Goal: Information Seeking & Learning: Learn about a topic

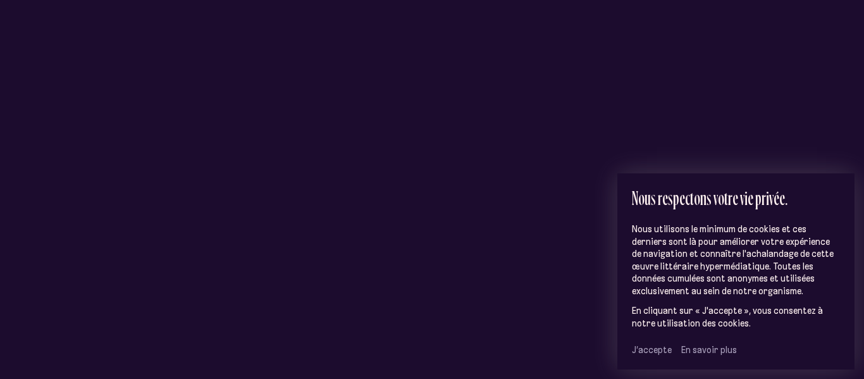
click at [648, 349] on span "J’accepte" at bounding box center [652, 349] width 40 height 11
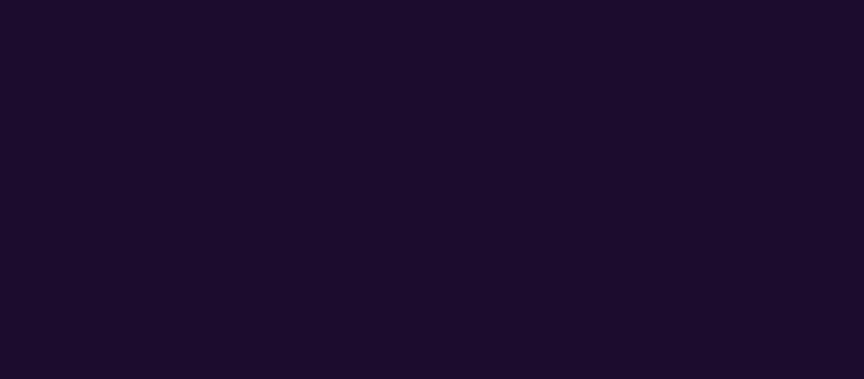
click at [419, 0] on html "Loader C o n s t e l l a t i o n s À propos Crédits Menu Quartiers À propos Cré…" at bounding box center [432, 0] width 864 height 0
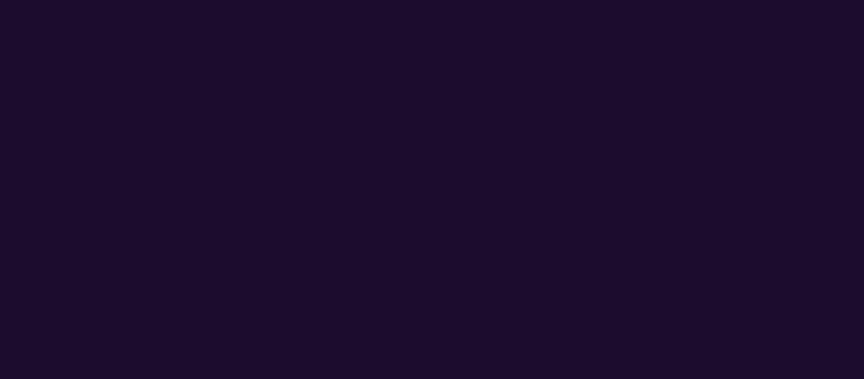
click at [419, 0] on html "Loader C o n s t e l l a t i o n s À propos Crédits Menu Quartiers À propos Cré…" at bounding box center [432, 0] width 864 height 0
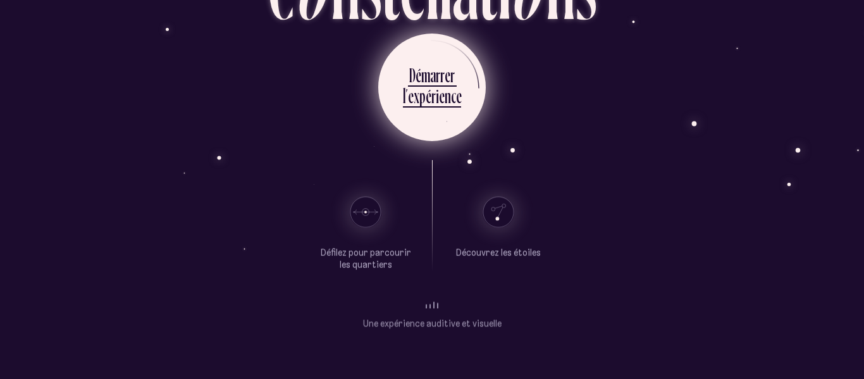
scroll to position [94, 0]
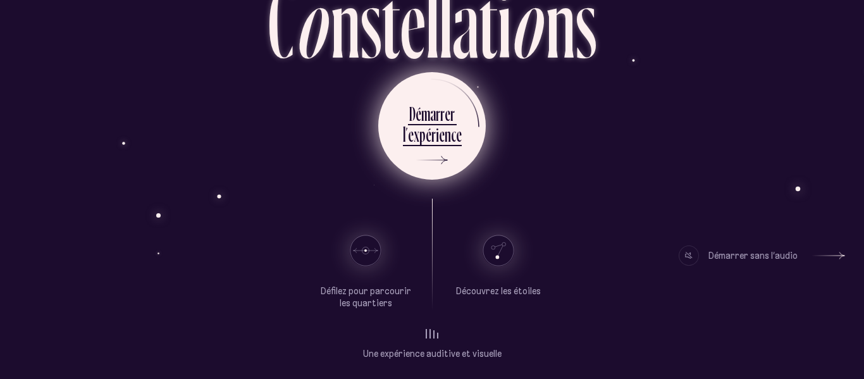
click at [448, 130] on div "n" at bounding box center [448, 134] width 6 height 25
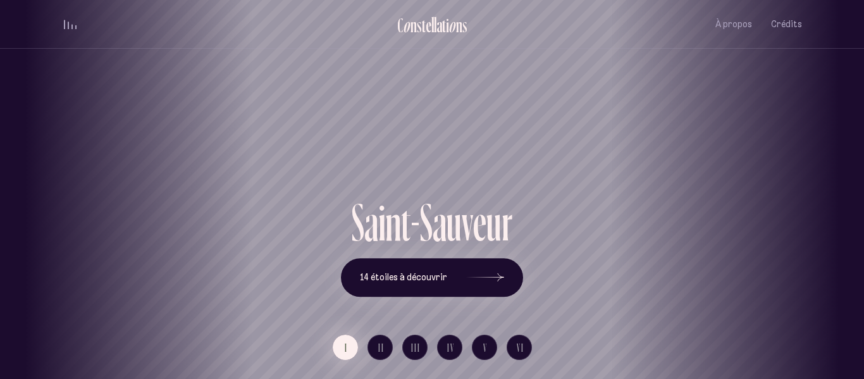
click at [338, 345] on button "I" at bounding box center [345, 347] width 25 height 25
click at [338, 347] on button "I" at bounding box center [345, 347] width 25 height 25
click at [409, 292] on button "14 étoiles à découvrir" at bounding box center [432, 277] width 182 height 39
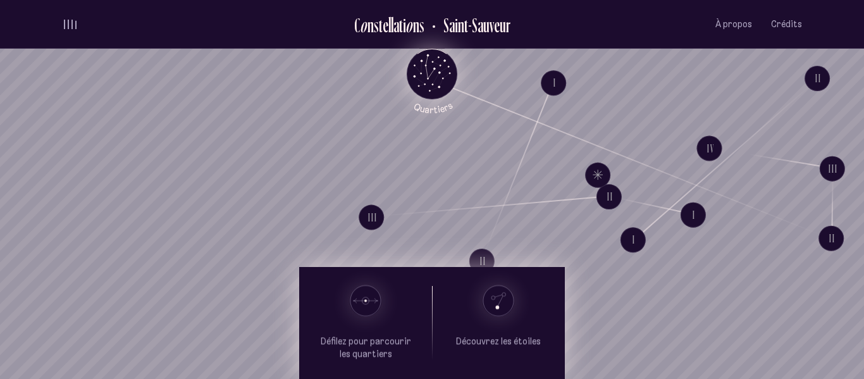
click at [421, 88] on icon "Quartiers" at bounding box center [432, 94] width 74 height 39
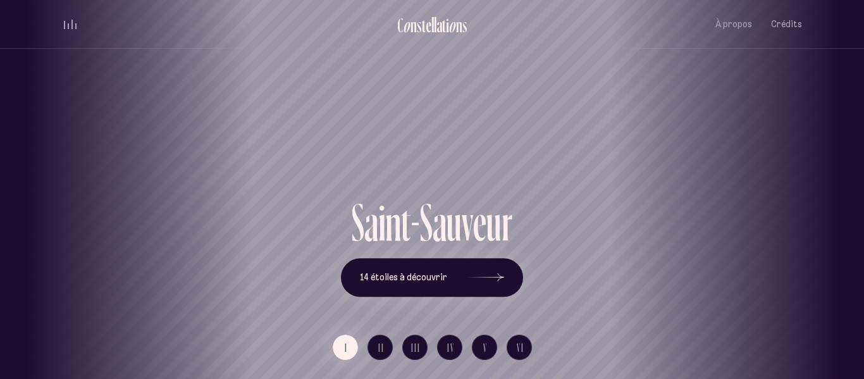
click at [405, 285] on div "[GEOGRAPHIC_DATA] [GEOGRAPHIC_DATA] [GEOGRAPHIC_DATA][PERSON_NAME][GEOGRAPHIC_D…" at bounding box center [432, 189] width 864 height 379
click at [397, 276] on span "14 étoiles à découvrir" at bounding box center [403, 277] width 87 height 11
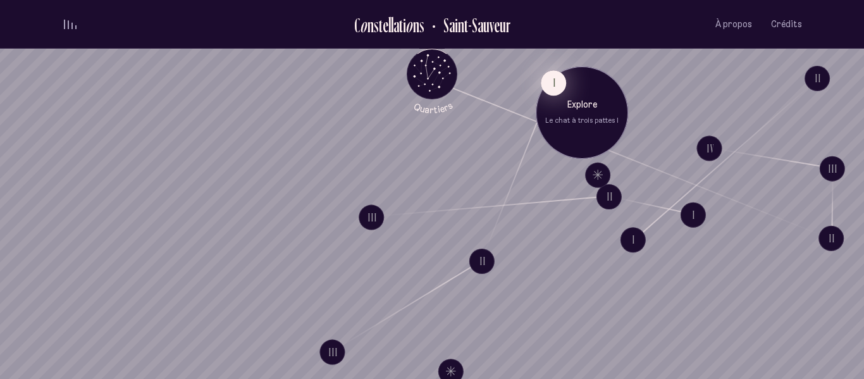
click at [551, 91] on button "I" at bounding box center [553, 82] width 25 height 25
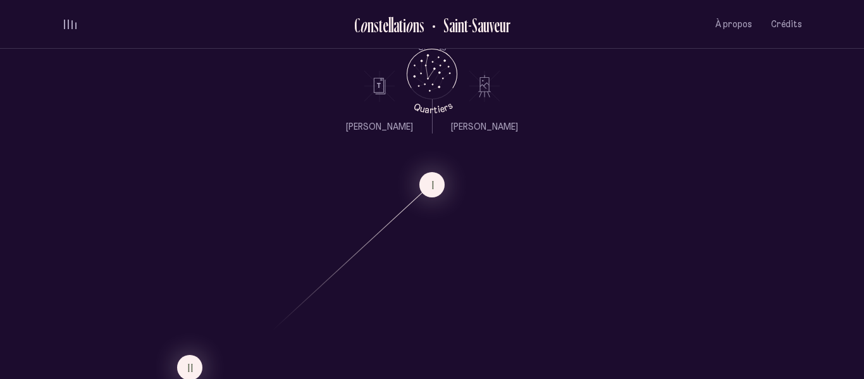
scroll to position [571, 0]
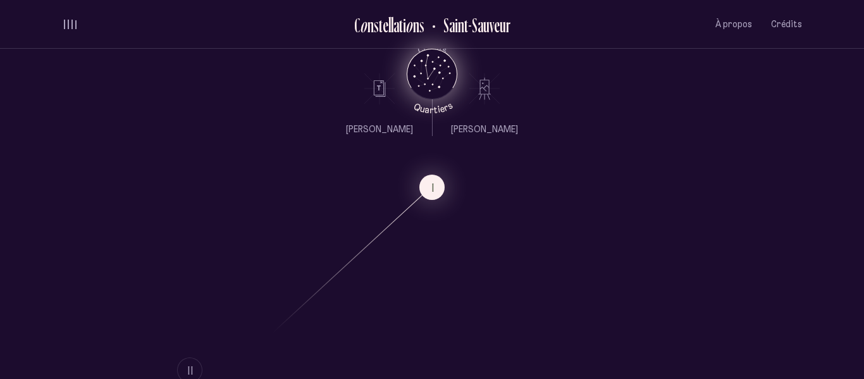
click at [421, 107] on tspan "Quartiers" at bounding box center [433, 107] width 42 height 16
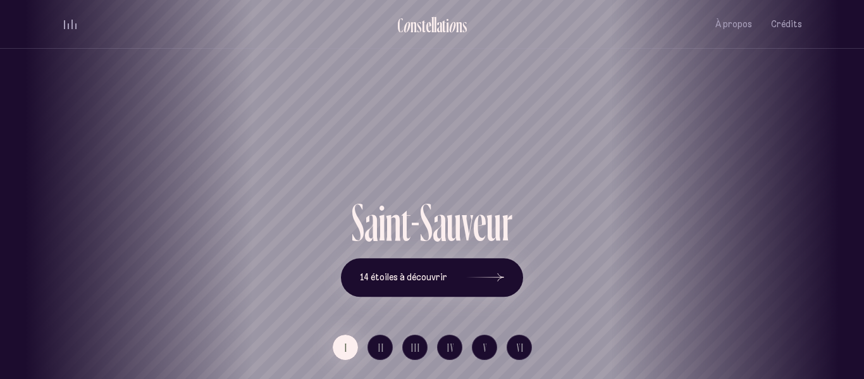
click at [385, 342] on div "[GEOGRAPHIC_DATA] [GEOGRAPHIC_DATA] [GEOGRAPHIC_DATA][PERSON_NAME][GEOGRAPHIC_D…" at bounding box center [432, 189] width 864 height 379
click at [383, 344] on span "II" at bounding box center [381, 347] width 6 height 11
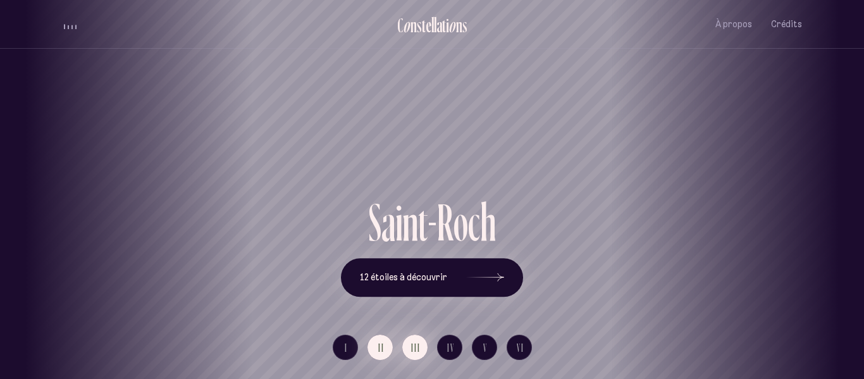
click at [421, 352] on button "III" at bounding box center [414, 347] width 25 height 25
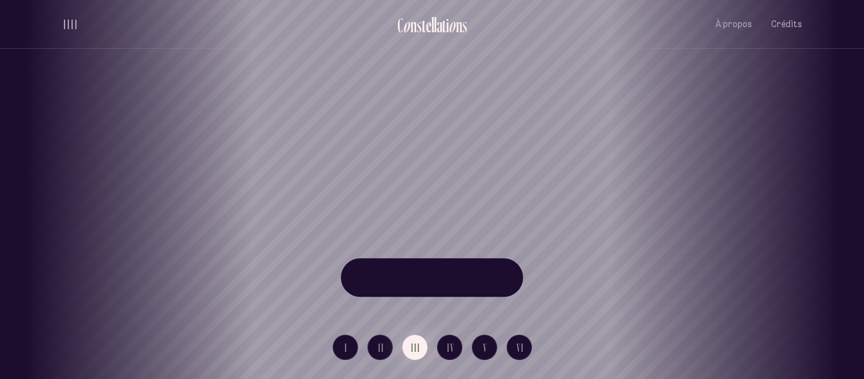
click at [310, 350] on div "[GEOGRAPHIC_DATA] [GEOGRAPHIC_DATA] [GEOGRAPHIC_DATA][PERSON_NAME][GEOGRAPHIC_D…" at bounding box center [432, 189] width 864 height 379
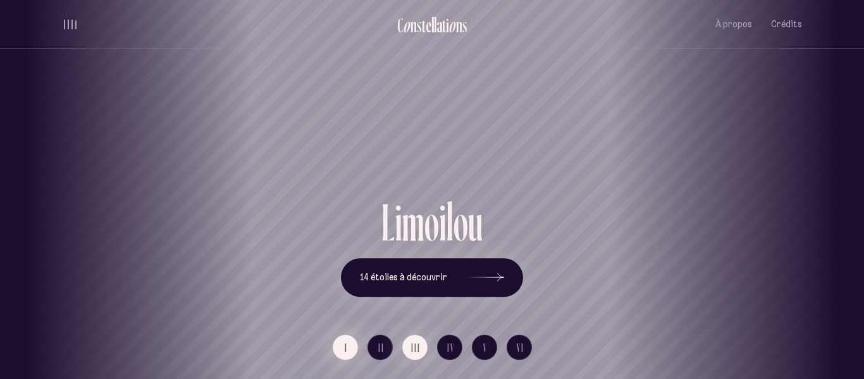
click at [341, 344] on button "I" at bounding box center [345, 347] width 25 height 25
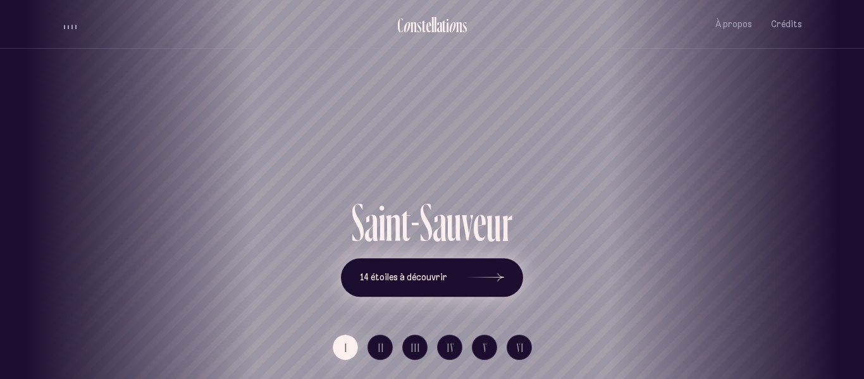
click at [440, 266] on button "14 étoiles à découvrir" at bounding box center [432, 277] width 182 height 39
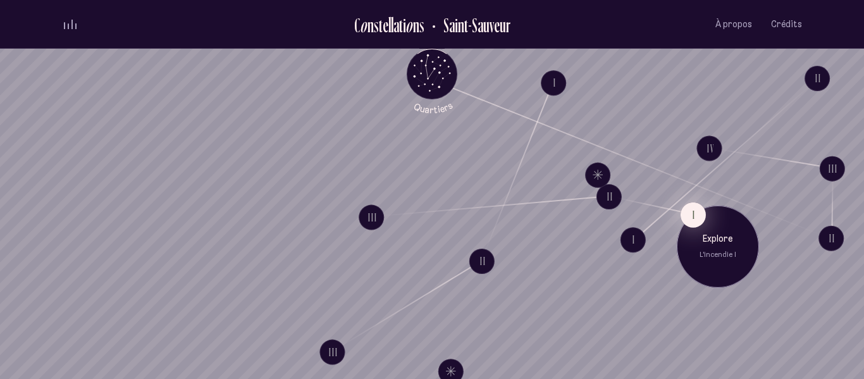
click at [688, 213] on button "I" at bounding box center [693, 214] width 25 height 25
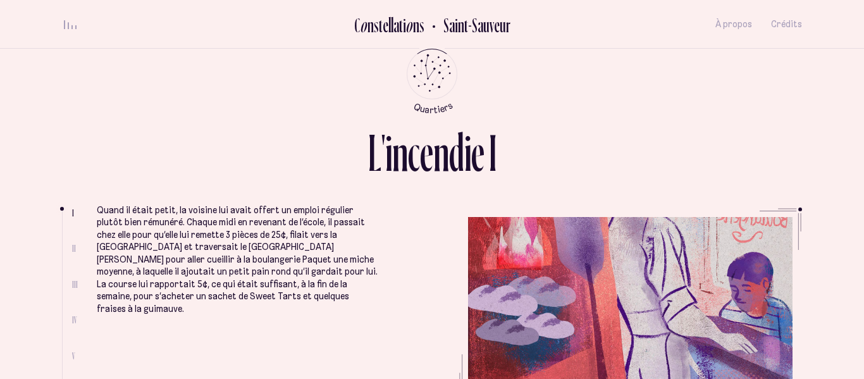
click at [693, 214] on button "I" at bounding box center [693, 214] width 0 height 0
click at [73, 253] on span "II" at bounding box center [74, 248] width 4 height 11
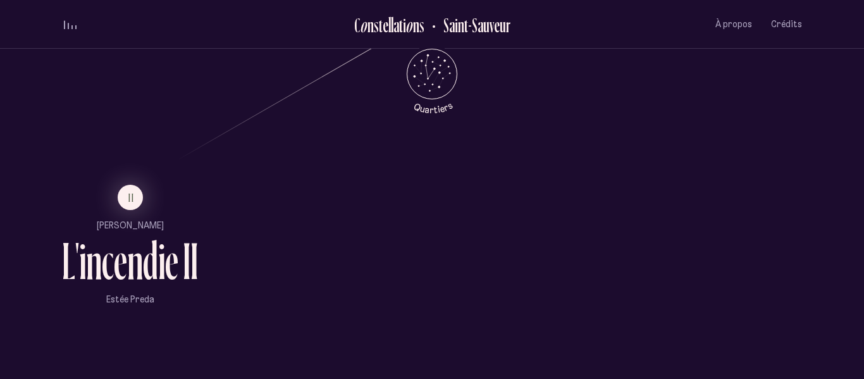
scroll to position [747, 0]
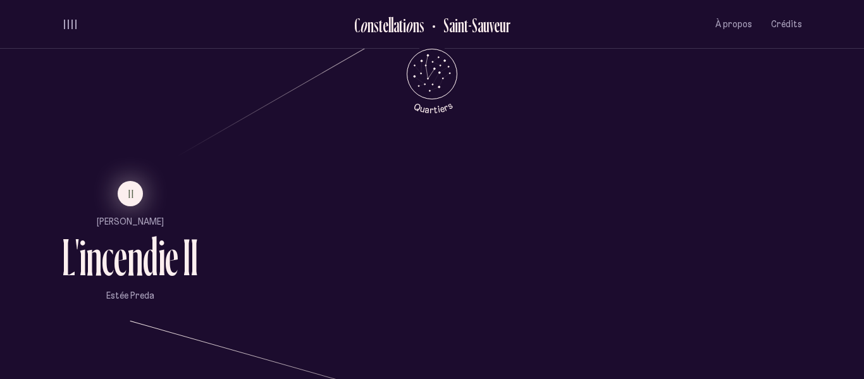
click at [132, 189] on span "II" at bounding box center [131, 193] width 6 height 11
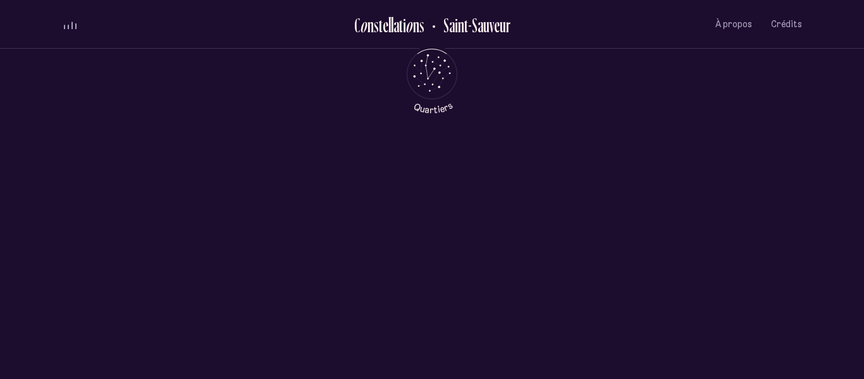
scroll to position [0, 0]
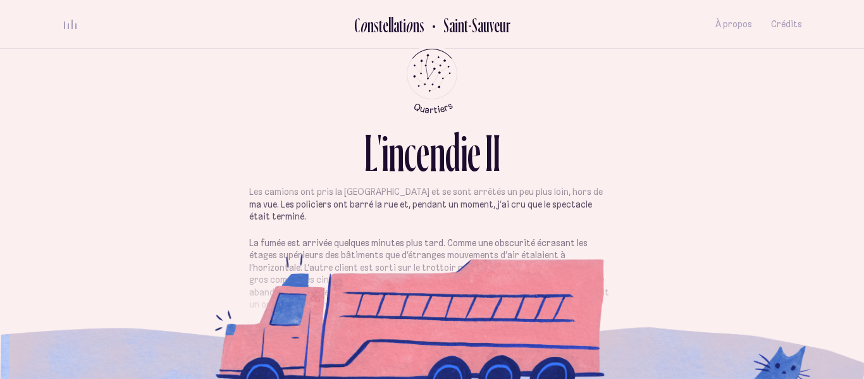
scroll to position [107, 0]
click at [443, 296] on p "La fumée est arrivée quelques minutes plus tard. Comme une obscurité écrasant l…" at bounding box center [432, 276] width 366 height 74
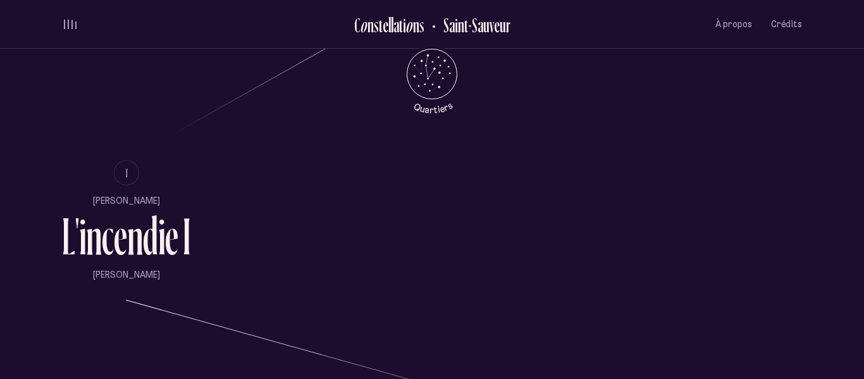
scroll to position [767, 0]
click at [129, 166] on button "I" at bounding box center [126, 173] width 25 height 25
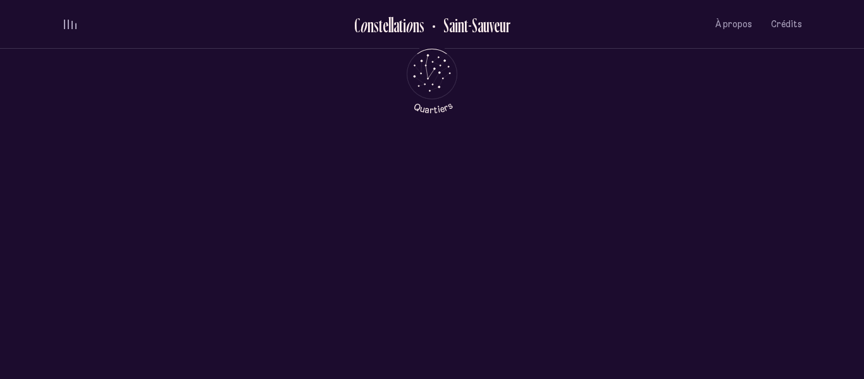
scroll to position [0, 0]
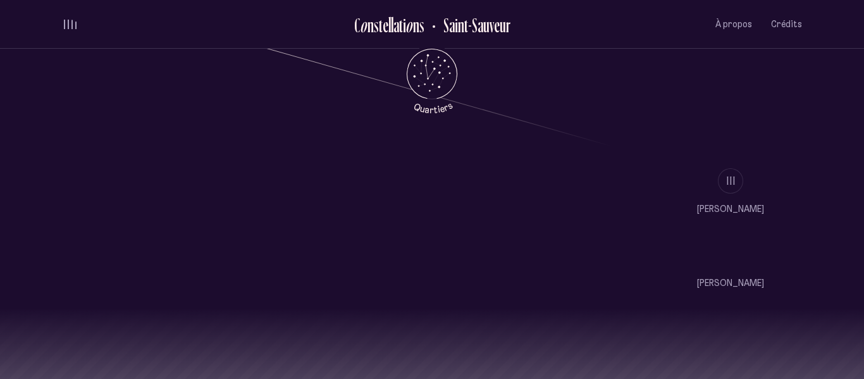
scroll to position [1059, 0]
click at [717, 183] on li "III" at bounding box center [730, 180] width 144 height 25
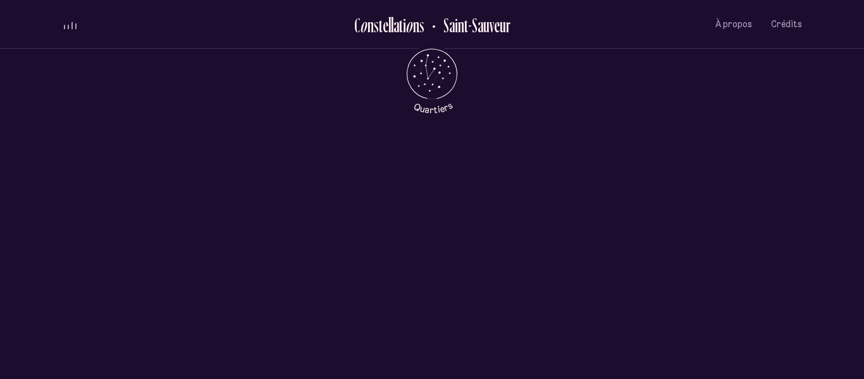
scroll to position [0, 0]
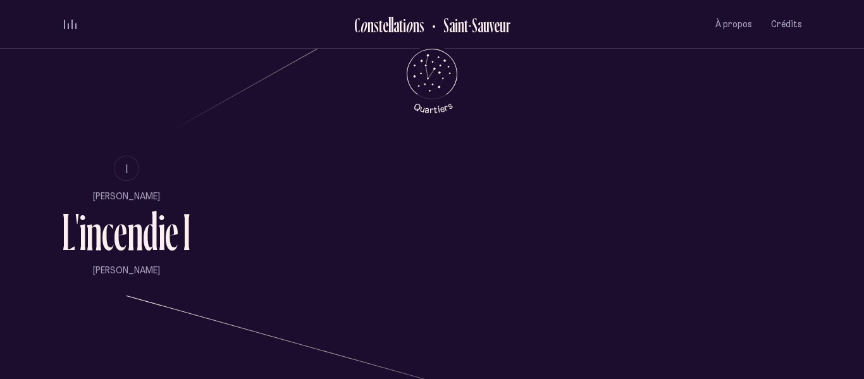
scroll to position [807, 0]
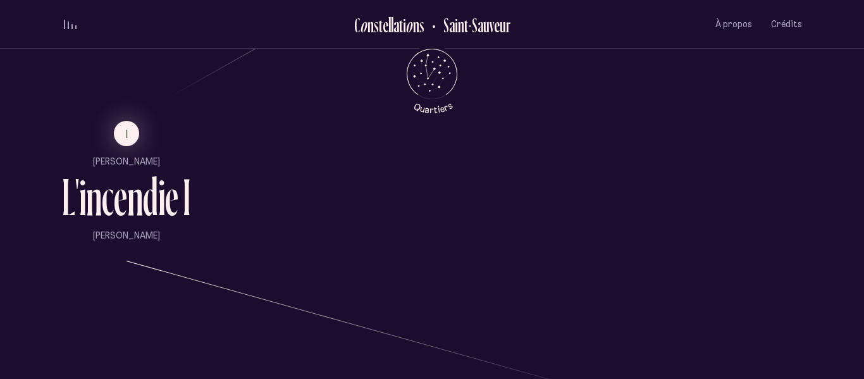
click at [137, 147] on ul "I [PERSON_NAME] L ' i n c e n d i e I [PERSON_NAME]" at bounding box center [126, 181] width 128 height 121
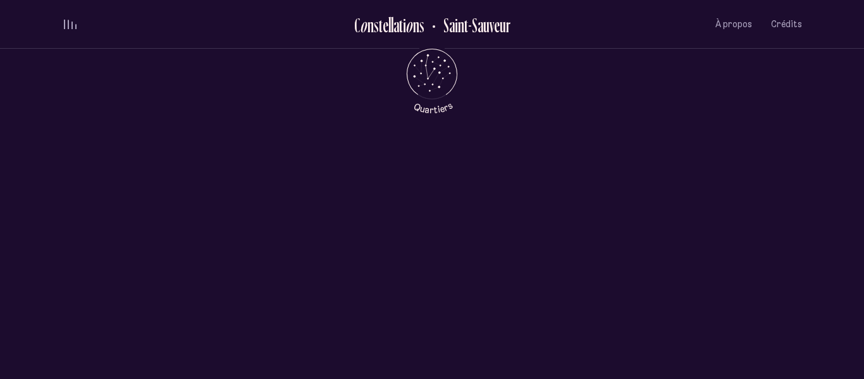
scroll to position [0, 0]
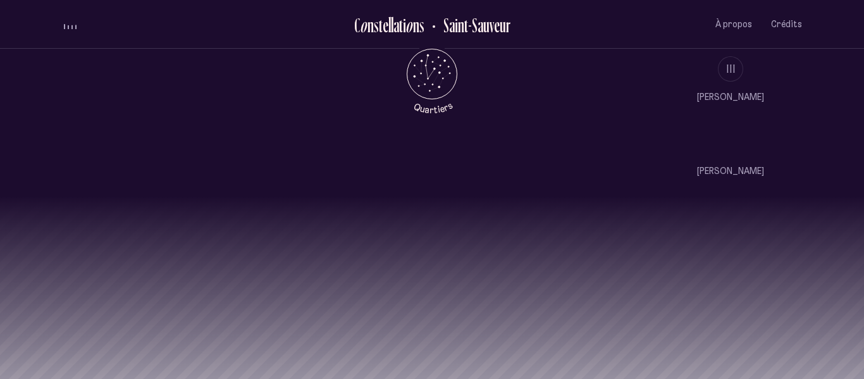
scroll to position [1177, 0]
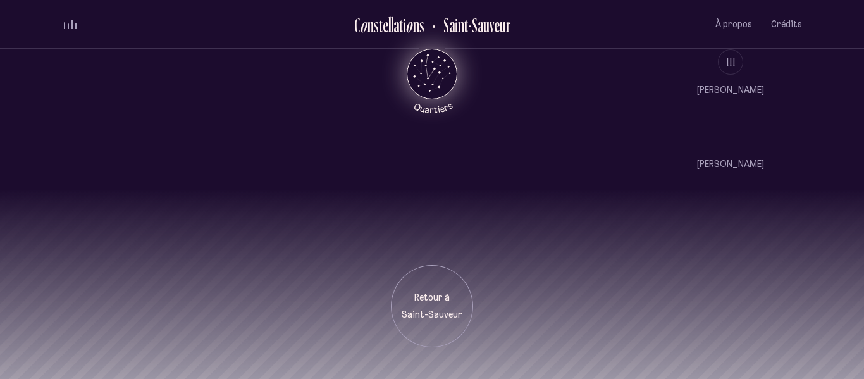
click at [438, 82] on icon "Quartiers" at bounding box center [432, 94] width 74 height 39
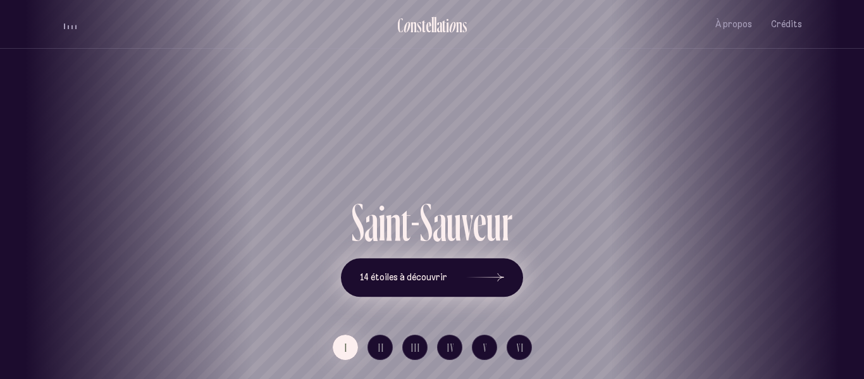
click at [443, 283] on button "14 étoiles à découvrir" at bounding box center [432, 277] width 182 height 39
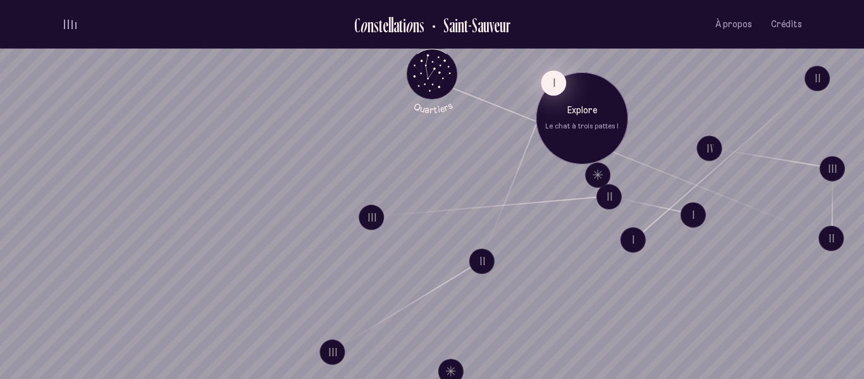
click at [551, 80] on button "I" at bounding box center [553, 82] width 25 height 25
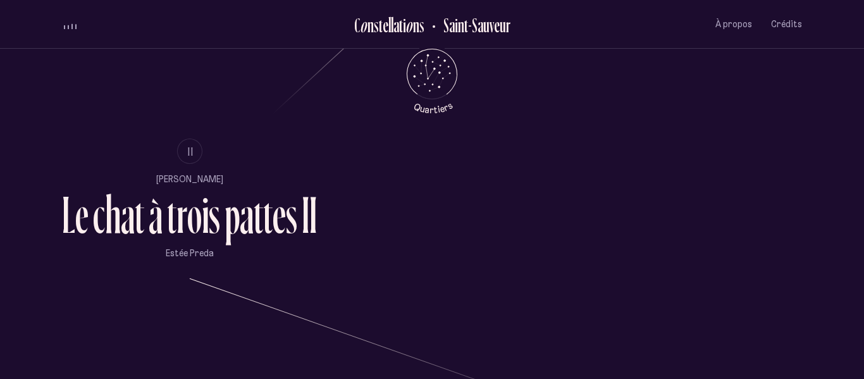
scroll to position [791, 0]
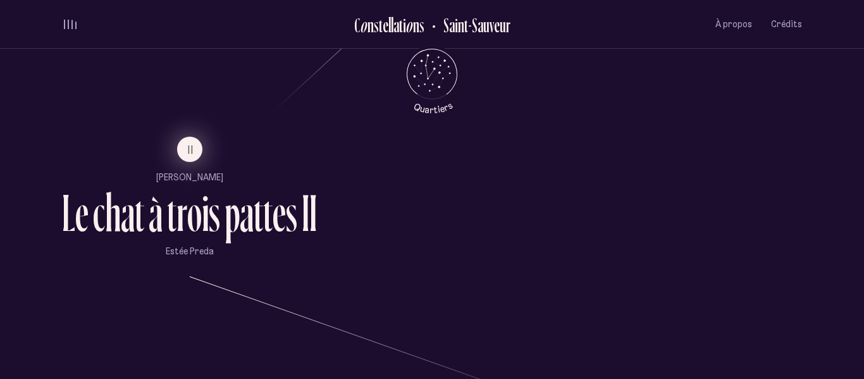
click at [190, 147] on span "II" at bounding box center [191, 149] width 6 height 11
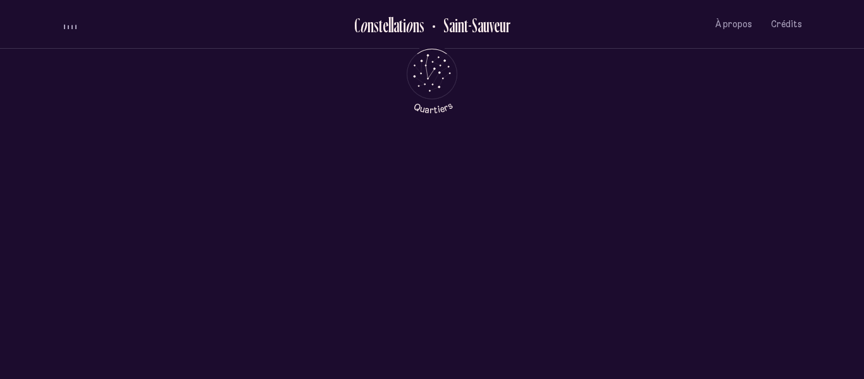
scroll to position [0, 0]
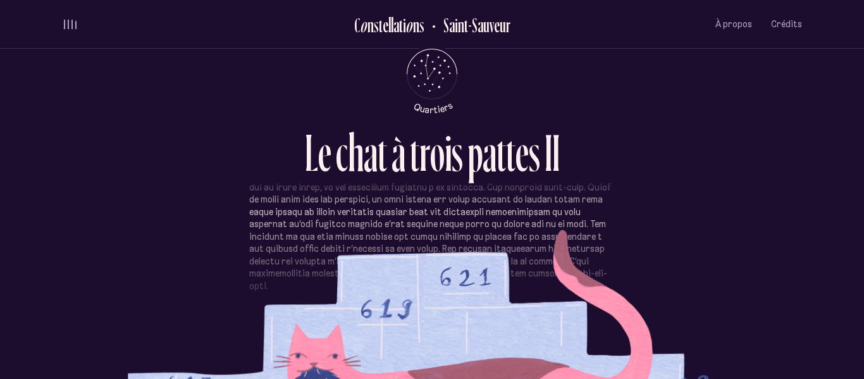
scroll to position [389, 0]
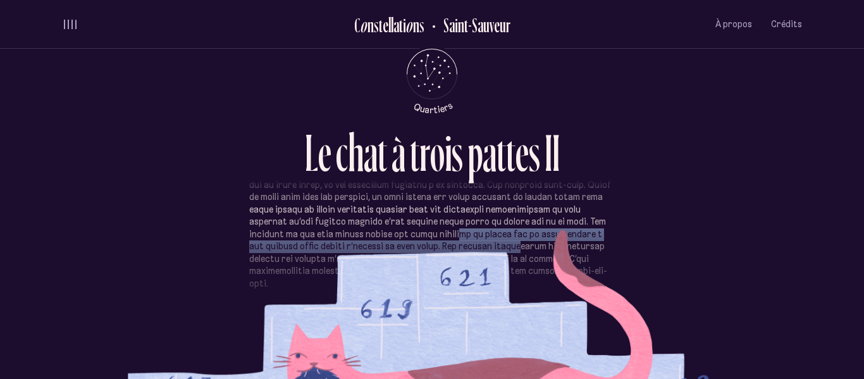
drag, startPoint x: 337, startPoint y: 238, endPoint x: 380, endPoint y: 248, distance: 43.4
click at [380, 248] on p at bounding box center [432, 166] width 366 height 247
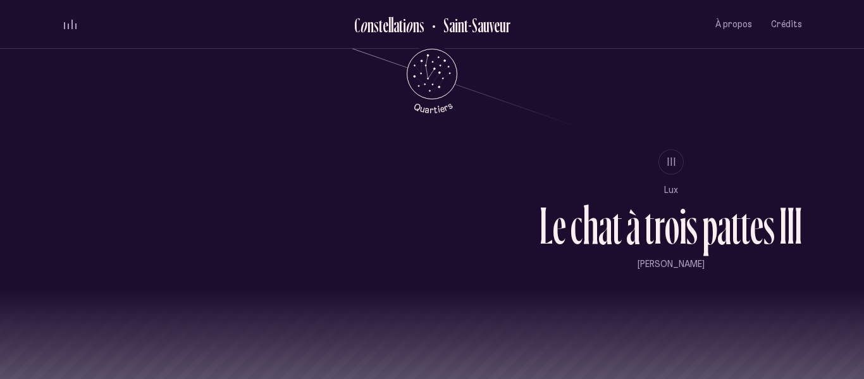
scroll to position [1078, 0]
click at [656, 177] on ul "III Lux L e c h a t à t r o i s p a t t e s I I I [PERSON_NAME]" at bounding box center [671, 209] width 263 height 121
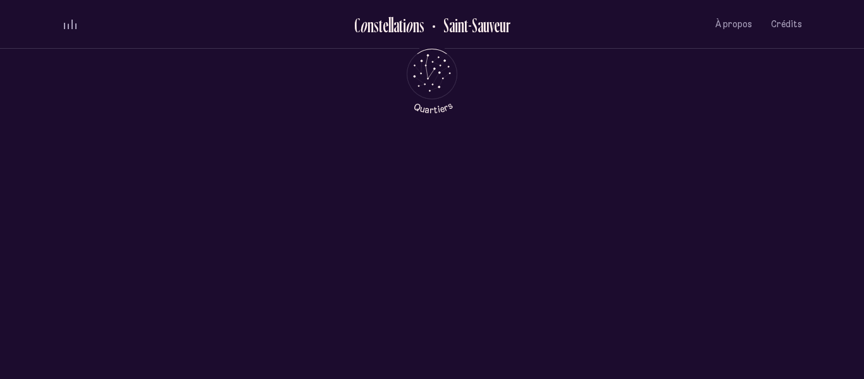
scroll to position [0, 0]
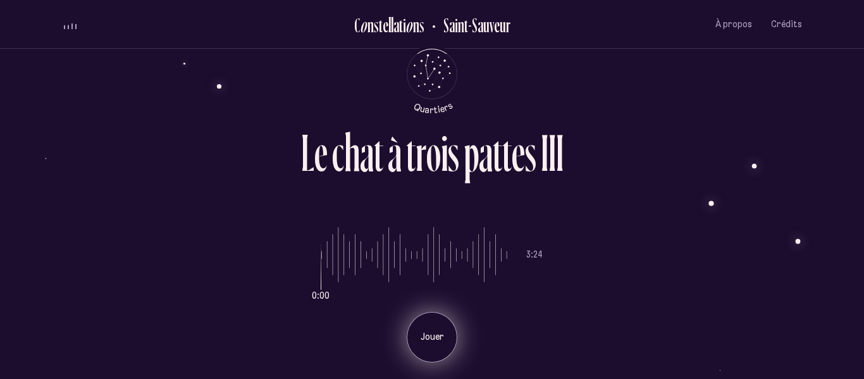
click at [444, 317] on div "Jouer" at bounding box center [432, 337] width 51 height 51
